Goal: Task Accomplishment & Management: Manage account settings

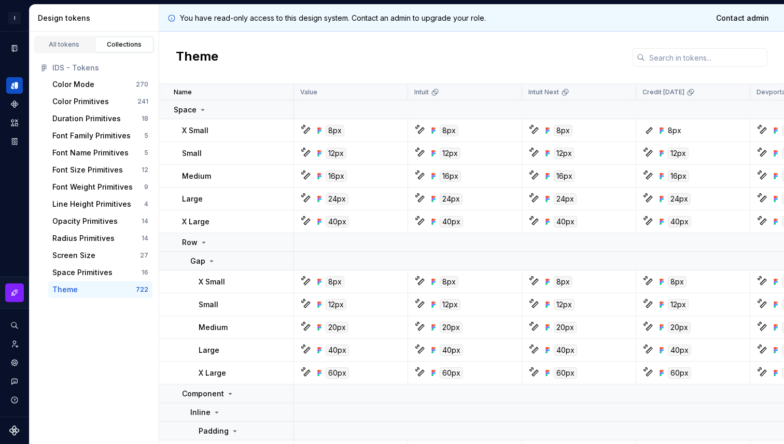
click at [416, 18] on p "You have read-only access to this design system. Contact an admin to upgrade yo…" at bounding box center [333, 18] width 306 height 10
click at [14, 357] on div "Settings" at bounding box center [14, 363] width 17 height 17
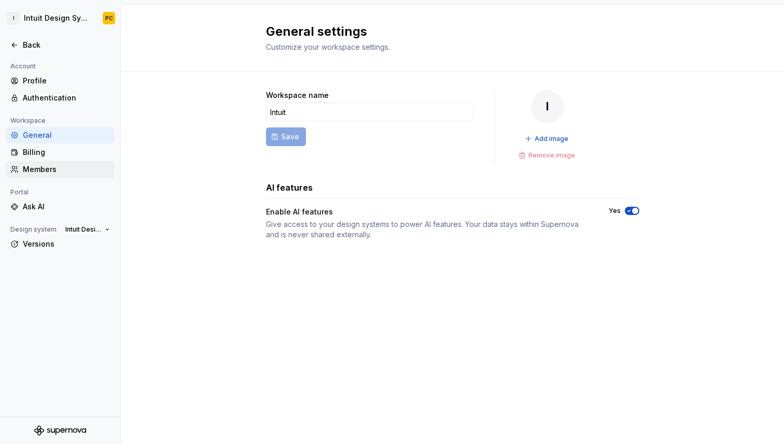
click at [59, 167] on div "Members" at bounding box center [66, 169] width 87 height 10
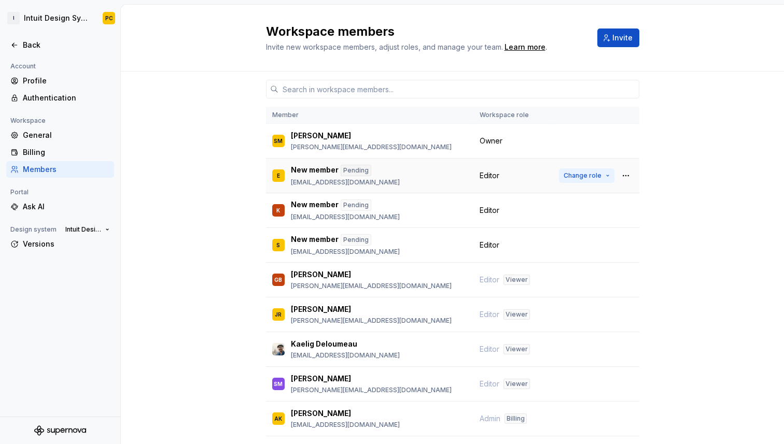
click at [610, 176] on button "Change role" at bounding box center [586, 175] width 55 height 15
click at [683, 283] on div "Member Workspace role SM Shawn McClelland shawn_mcclelland@intuit.com Owner E N…" at bounding box center [452, 292] width 663 height 440
click at [432, 94] on input "text" at bounding box center [458, 89] width 361 height 19
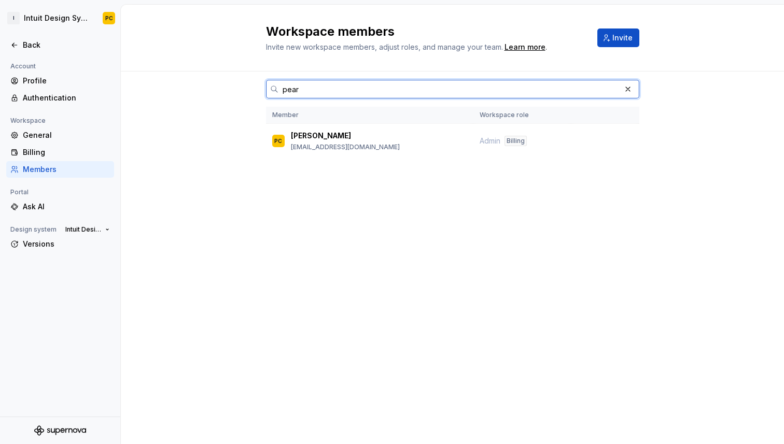
type input "pearl"
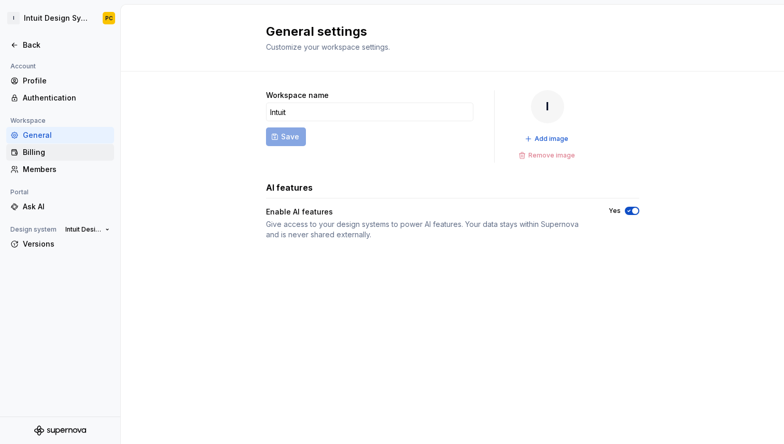
click at [52, 154] on div "Billing" at bounding box center [66, 152] width 87 height 10
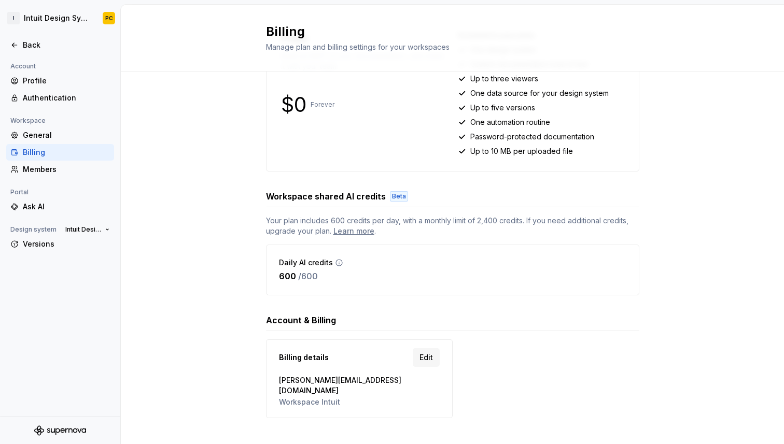
scroll to position [154, 0]
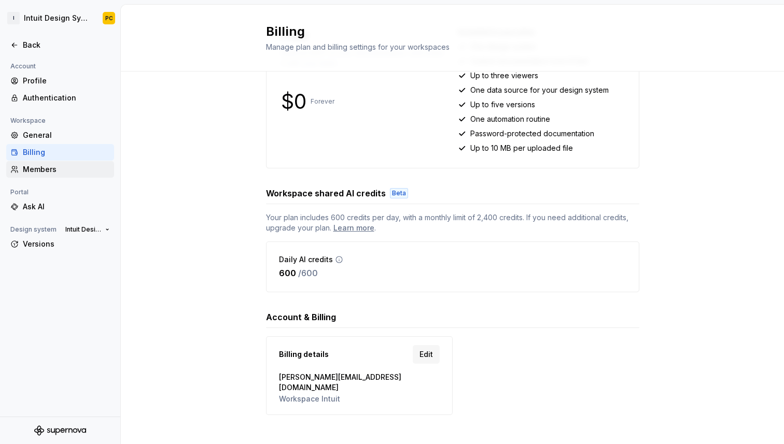
click at [44, 166] on div "Members" at bounding box center [66, 169] width 87 height 10
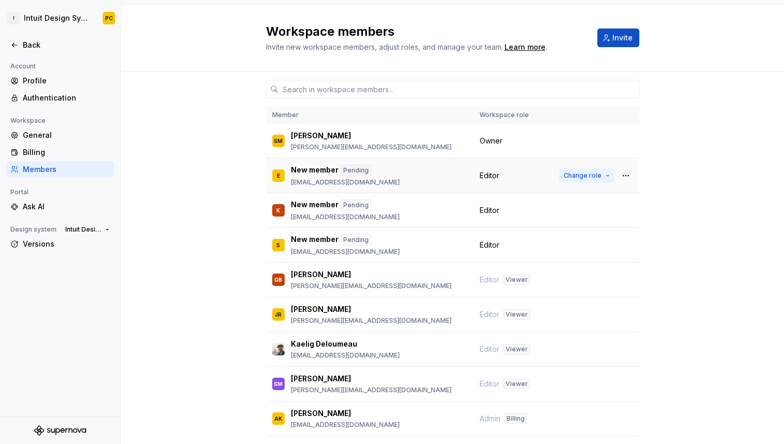
click at [609, 176] on button "Change role" at bounding box center [586, 175] width 55 height 15
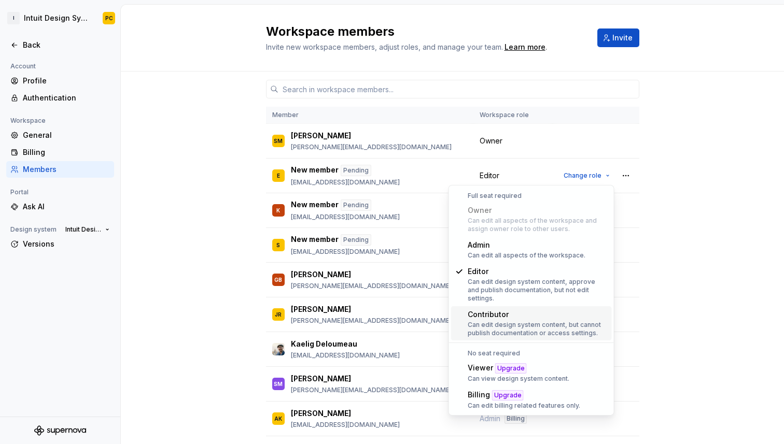
click at [567, 326] on div "Can edit design system content, but cannot publish documentation or access sett…" at bounding box center [538, 329] width 140 height 17
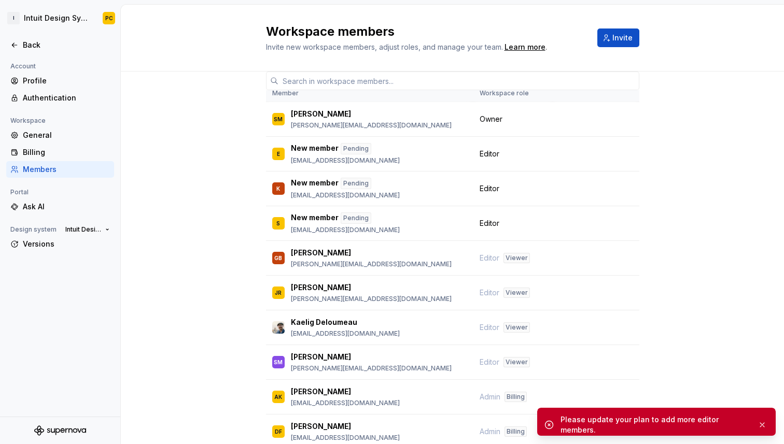
scroll to position [67, 0]
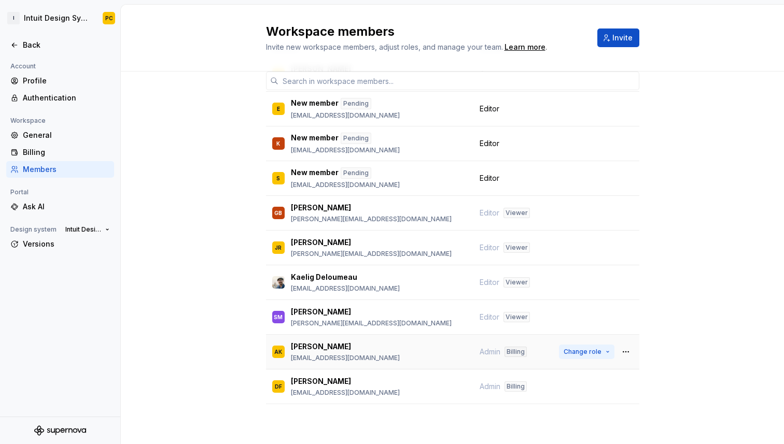
click at [597, 354] on span "Change role" at bounding box center [582, 352] width 38 height 8
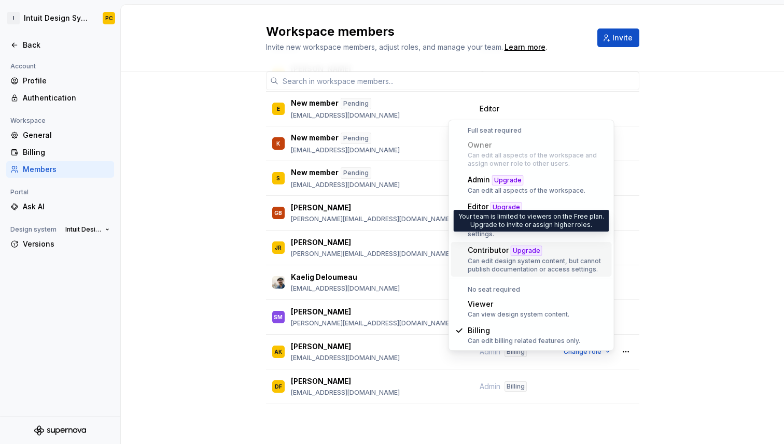
click at [557, 245] on div "Contributor Upgrade" at bounding box center [538, 250] width 140 height 11
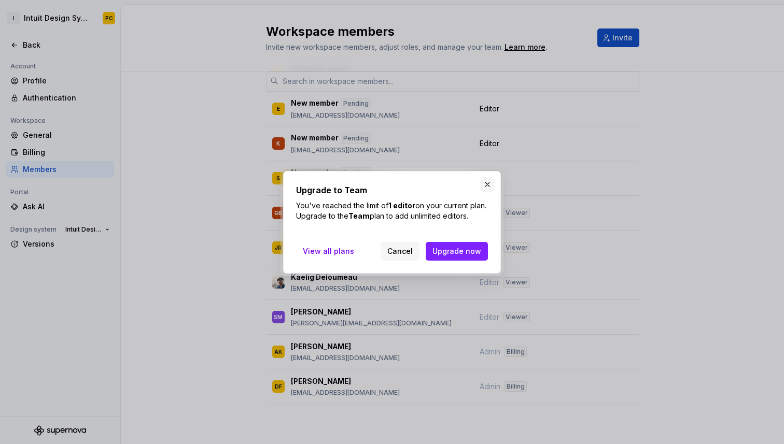
click at [485, 179] on button "button" at bounding box center [487, 184] width 15 height 15
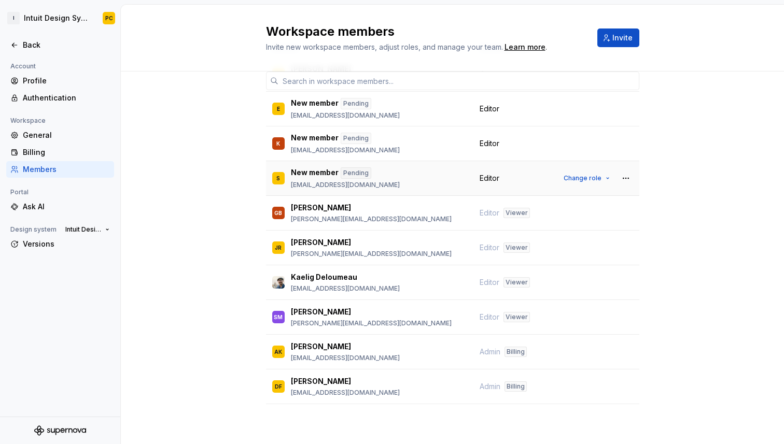
scroll to position [0, 0]
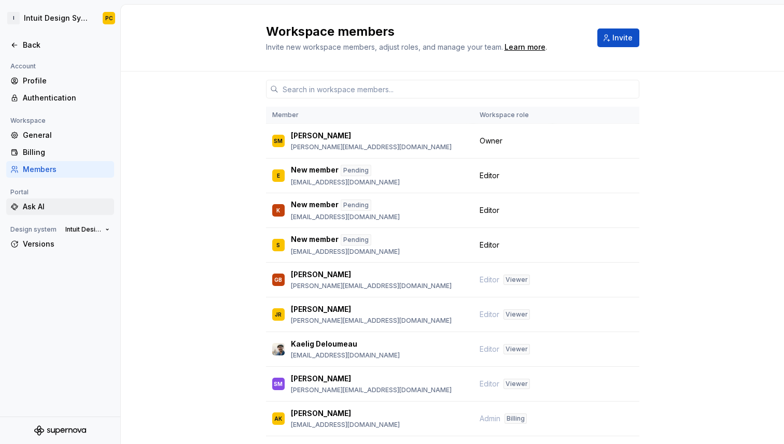
click at [63, 206] on div "Ask AI" at bounding box center [66, 207] width 87 height 10
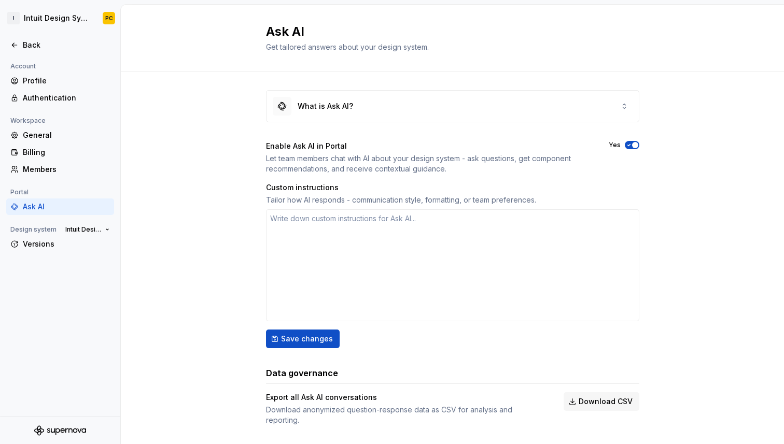
type textarea "*"
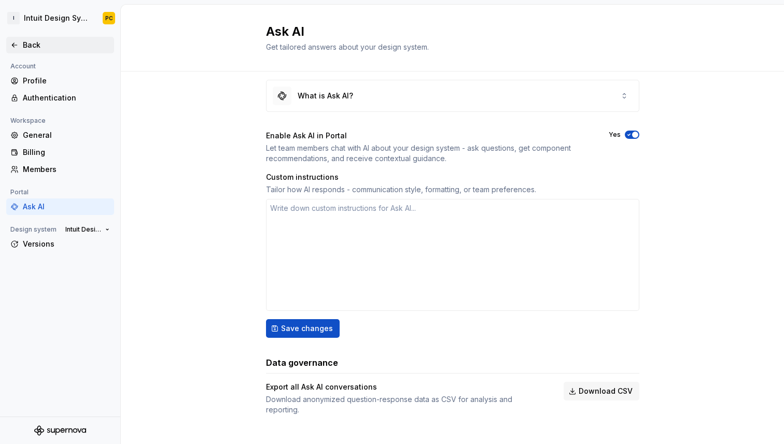
click at [36, 50] on div "Back" at bounding box center [66, 45] width 87 height 10
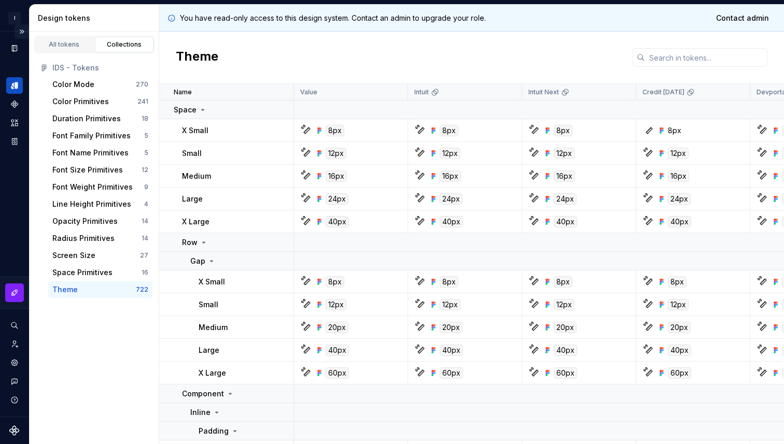
click at [23, 36] on button "Expand sidebar" at bounding box center [22, 31] width 15 height 15
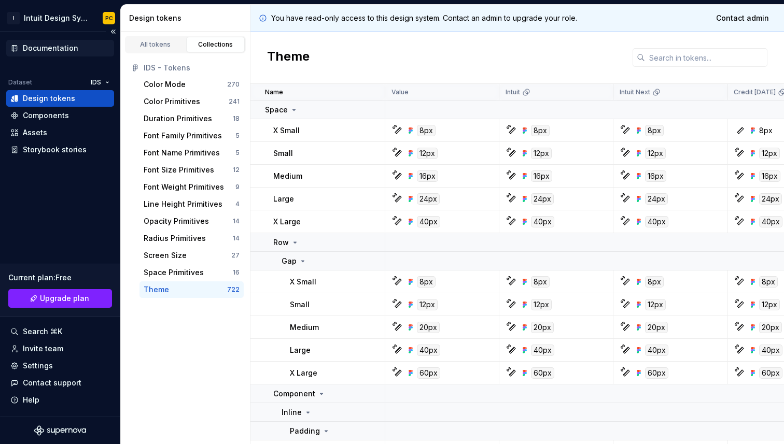
click at [64, 49] on div "Documentation" at bounding box center [50, 48] width 55 height 10
